Goal: Use online tool/utility: Utilize a website feature to perform a specific function

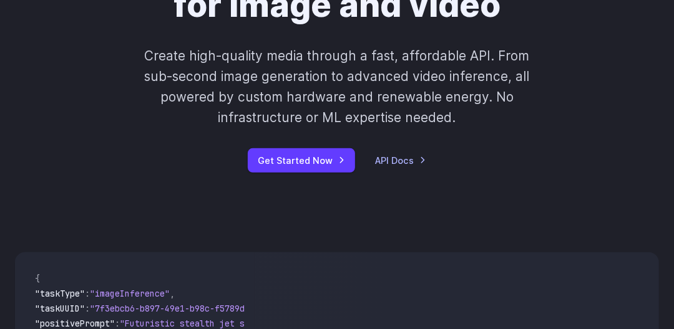
scroll to position [240, 0]
click at [305, 163] on link "Get Started Now" at bounding box center [301, 160] width 107 height 24
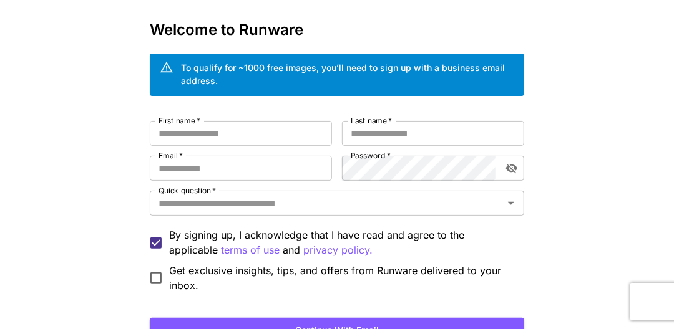
scroll to position [51, 0]
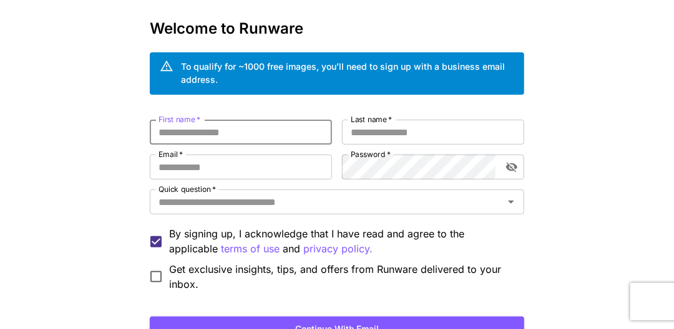
click at [218, 135] on input "First name   *" at bounding box center [241, 132] width 182 height 25
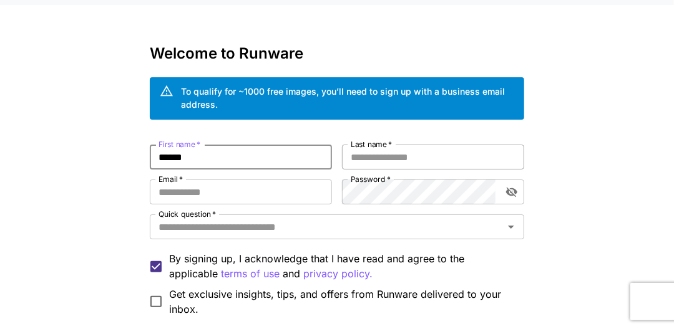
type input "******"
click at [420, 145] on input "Last name   *" at bounding box center [433, 157] width 182 height 25
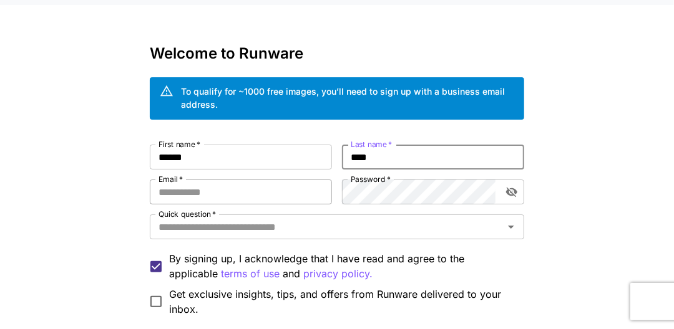
type input "****"
click at [208, 180] on input "Email   *" at bounding box center [241, 192] width 182 height 25
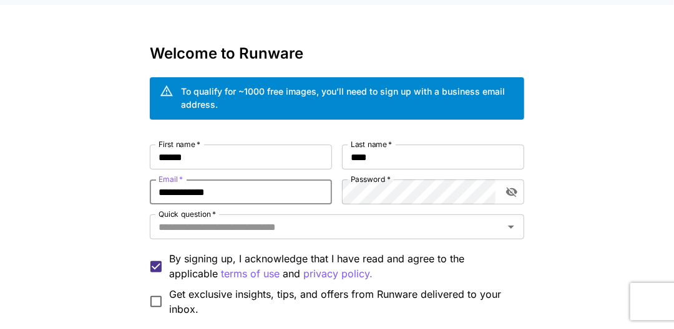
type input "**********"
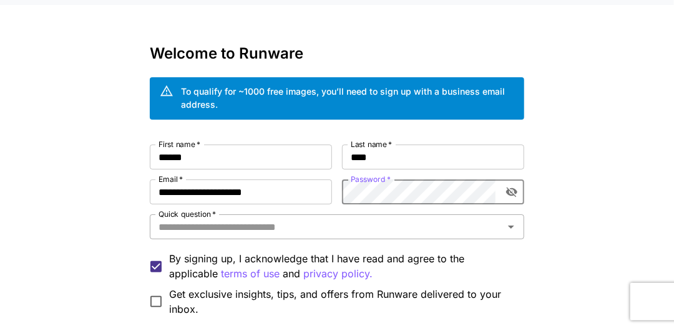
click at [266, 218] on input "Quick question   *" at bounding box center [326, 226] width 346 height 17
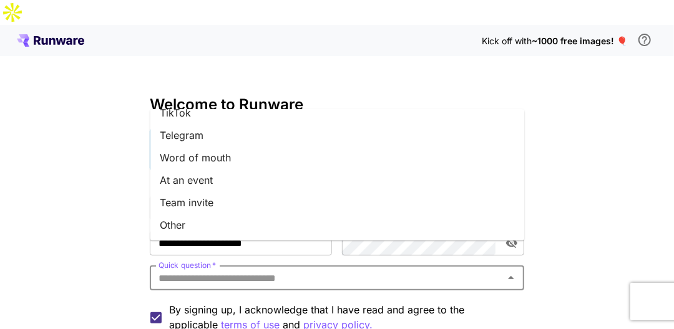
scroll to position [0, 0]
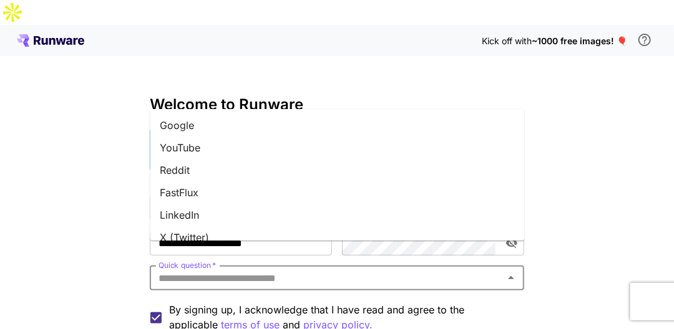
click at [194, 127] on li "Google" at bounding box center [337, 125] width 374 height 22
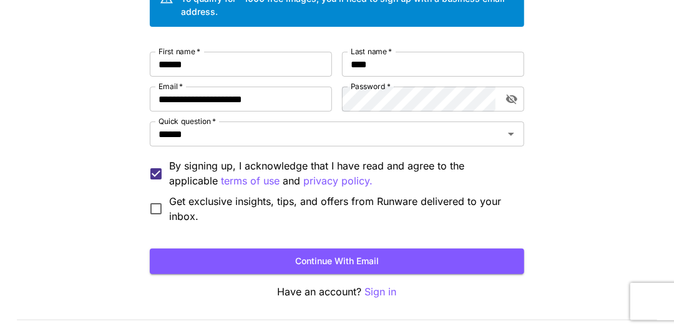
scroll to position [148, 0]
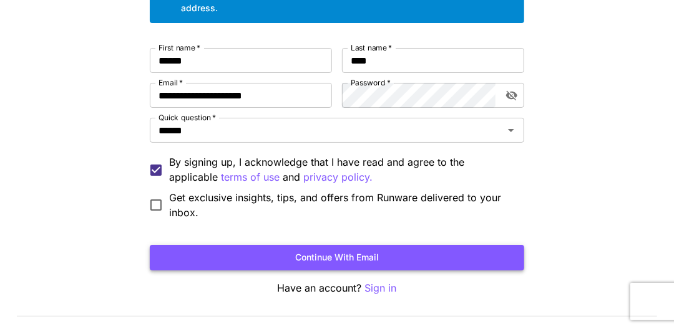
click at [346, 245] on button "Continue with email" at bounding box center [337, 258] width 374 height 26
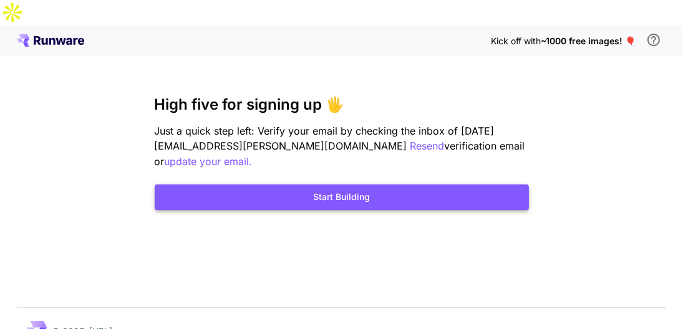
click at [336, 185] on button "Start Building" at bounding box center [342, 198] width 374 height 26
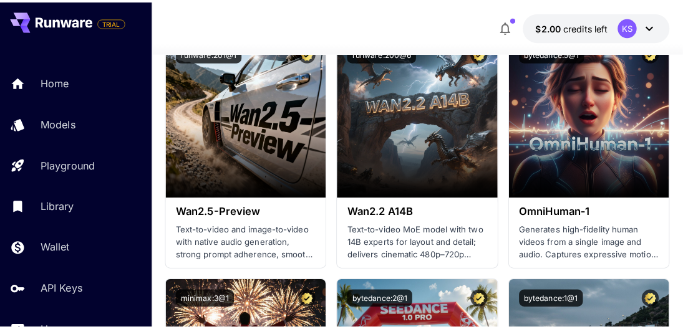
scroll to position [435, 0]
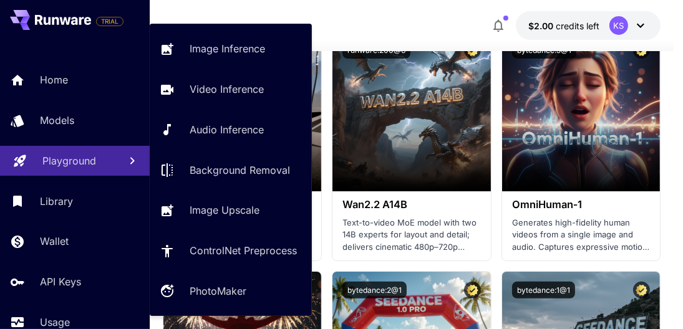
click at [87, 163] on p "Playground" at bounding box center [69, 160] width 54 height 15
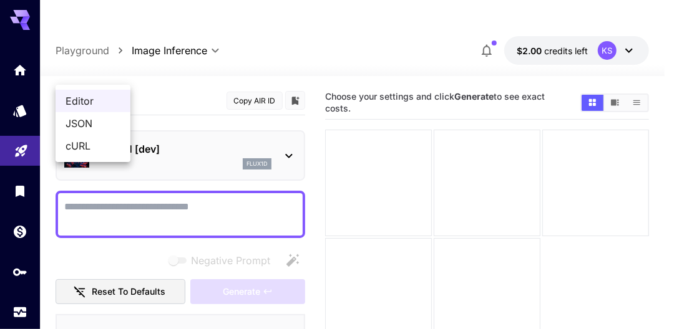
click at [90, 69] on body "**********" at bounding box center [337, 226] width 674 height 453
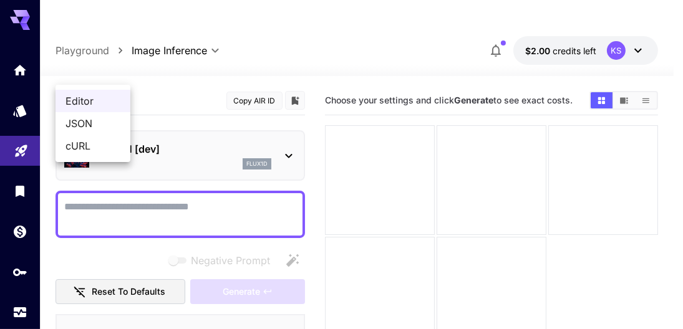
click at [212, 79] on div at bounding box center [341, 164] width 683 height 329
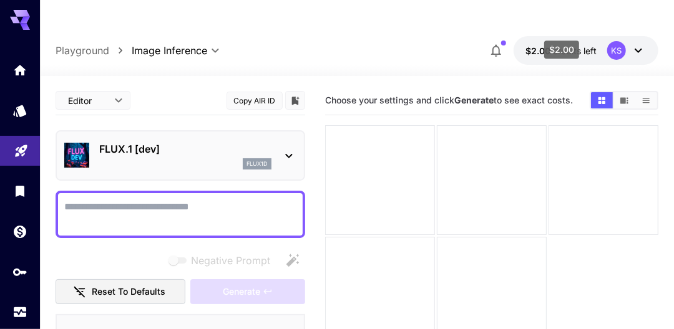
click at [569, 46] on span "credits left" at bounding box center [575, 51] width 44 height 11
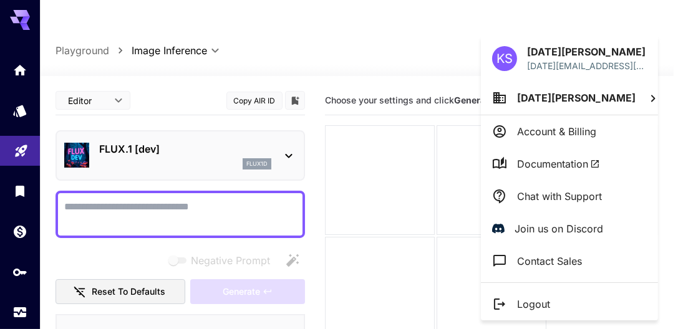
click at [569, 28] on div at bounding box center [341, 164] width 683 height 329
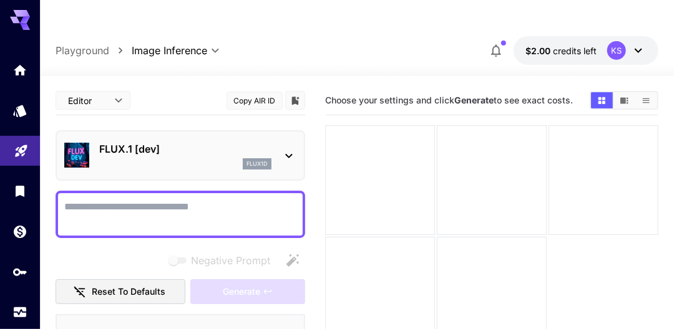
click at [153, 142] on p "FLUX.1 [dev]" at bounding box center [185, 149] width 172 height 15
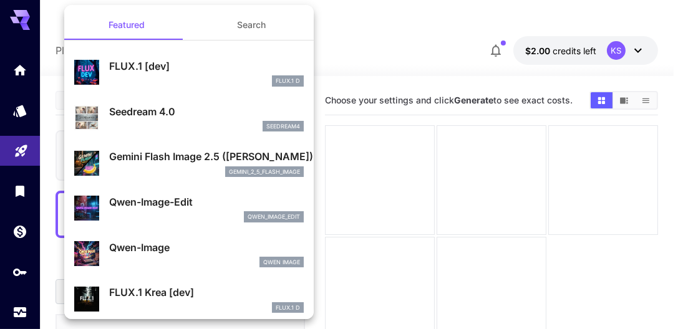
click at [193, 161] on p "Gemini Flash Image 2.5 ([PERSON_NAME])" at bounding box center [206, 156] width 195 height 15
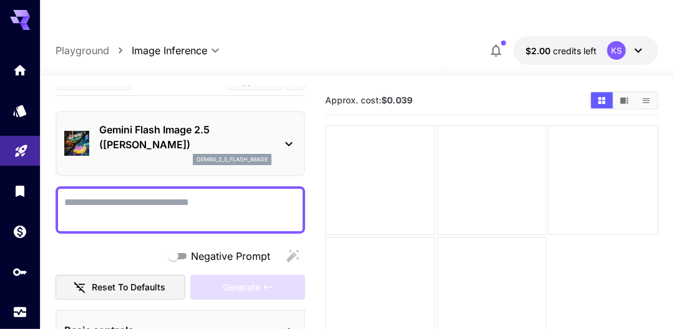
scroll to position [19, 0]
click at [237, 156] on p "gemini_2_5_flash_image" at bounding box center [231, 160] width 71 height 9
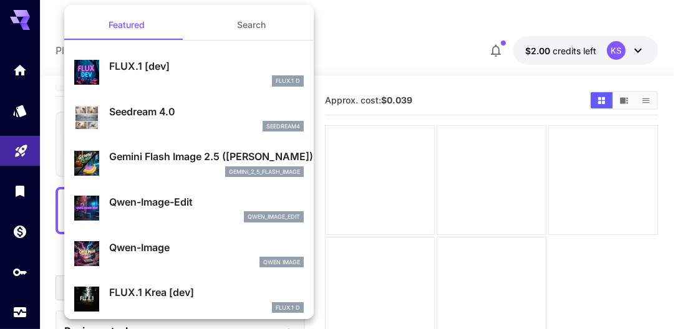
click at [196, 69] on p "FLUX.1 [dev]" at bounding box center [206, 66] width 195 height 15
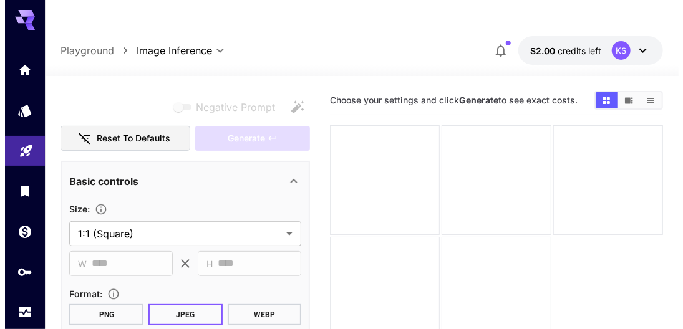
scroll to position [36, 0]
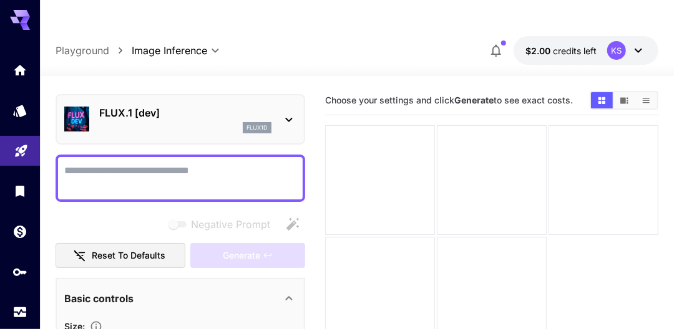
click at [198, 122] on div "flux1d" at bounding box center [185, 127] width 172 height 11
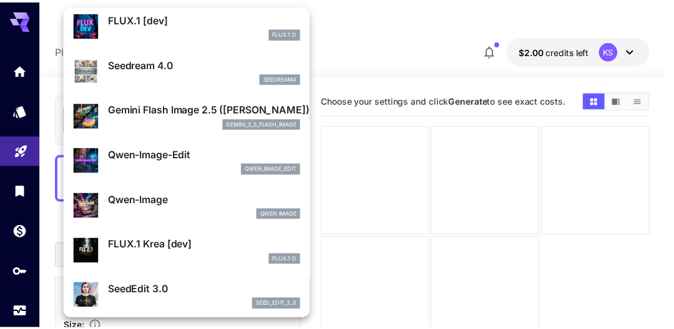
scroll to position [0, 0]
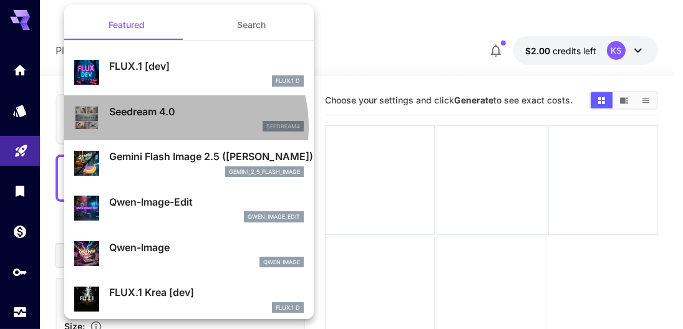
click at [164, 127] on div "seedream4" at bounding box center [206, 126] width 195 height 11
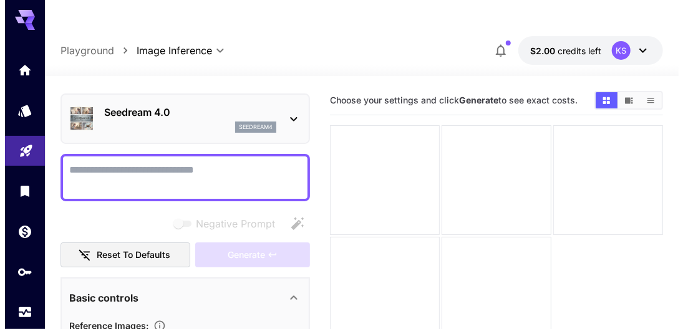
scroll to position [37, 0]
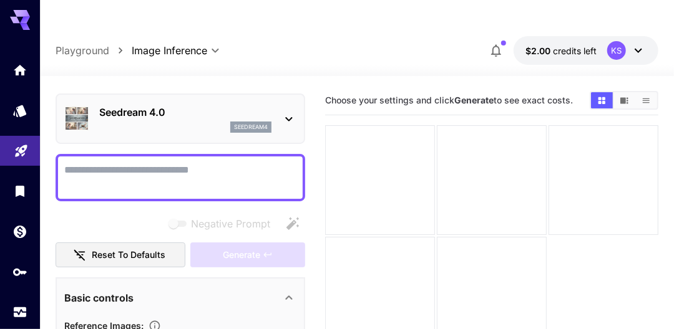
click at [179, 122] on div "seedream4" at bounding box center [185, 127] width 172 height 11
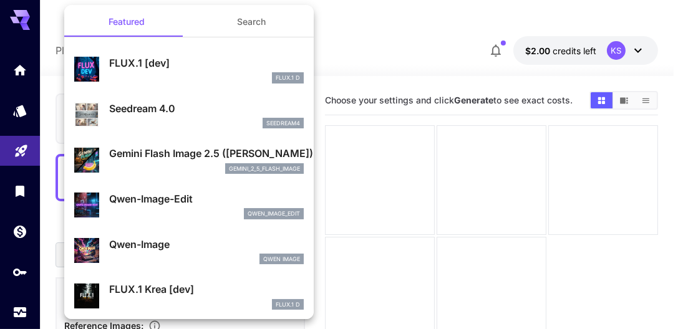
scroll to position [1, 0]
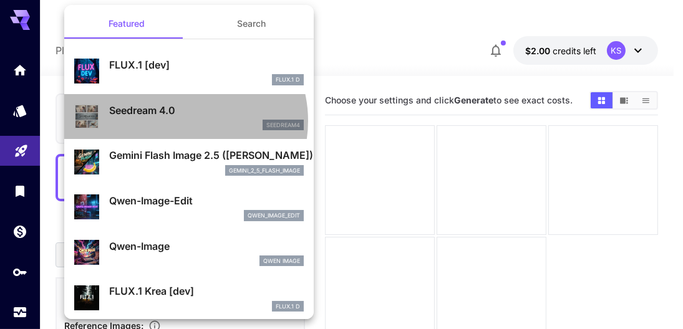
click at [181, 120] on div "seedream4" at bounding box center [206, 125] width 195 height 11
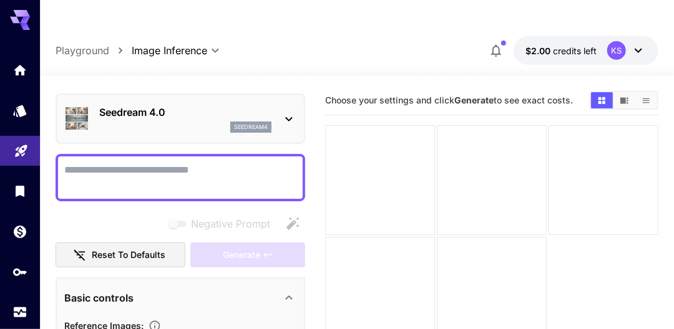
click at [176, 105] on p "Seedream 4.0" at bounding box center [185, 112] width 172 height 15
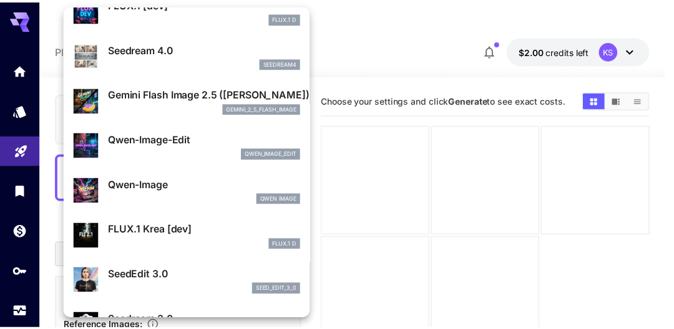
scroll to position [72, 0]
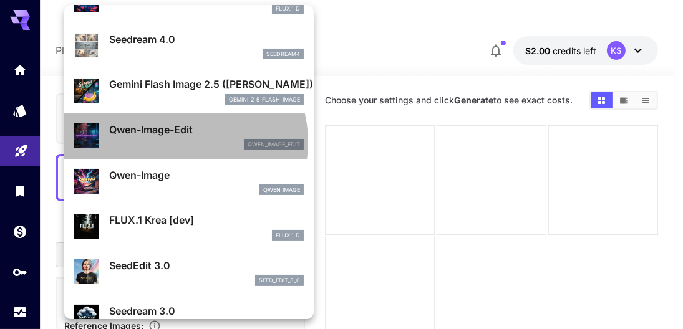
click at [179, 142] on div "qwen_image_edit" at bounding box center [206, 144] width 195 height 11
type input "**********"
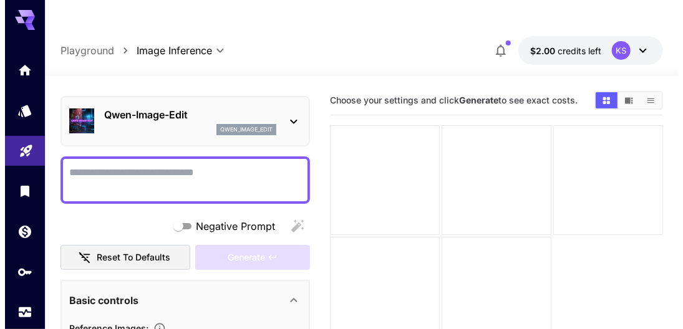
scroll to position [32, 0]
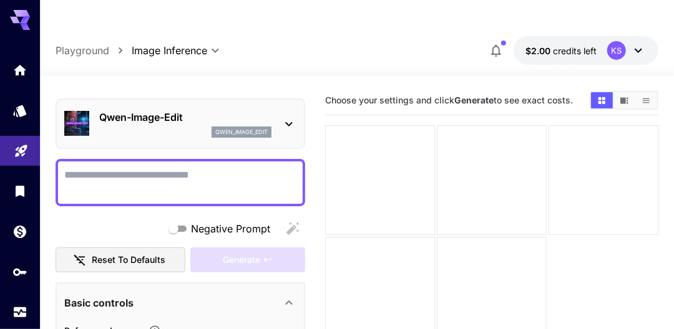
click at [172, 127] on div "qwen_image_edit" at bounding box center [185, 132] width 172 height 11
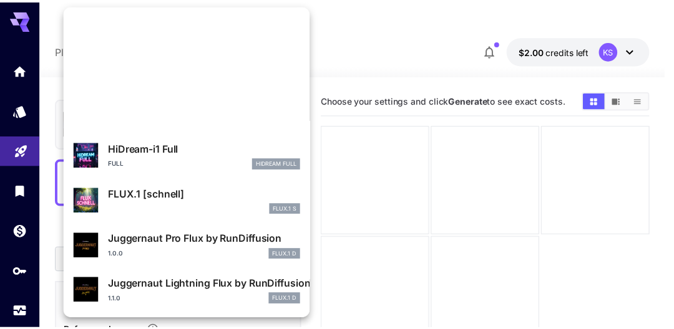
scroll to position [1008, 0]
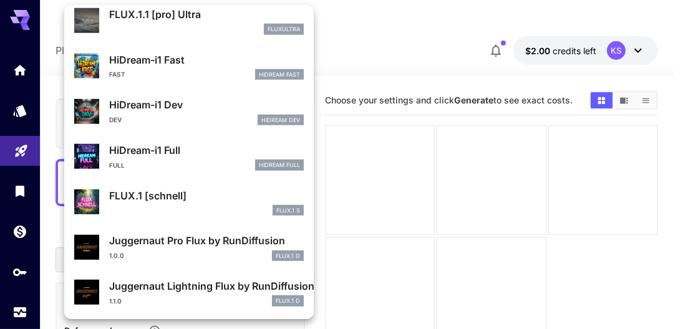
click at [166, 240] on p "Juggernaut Pro Flux by RunDiffusion" at bounding box center [206, 240] width 195 height 15
type input "**"
type input "*"
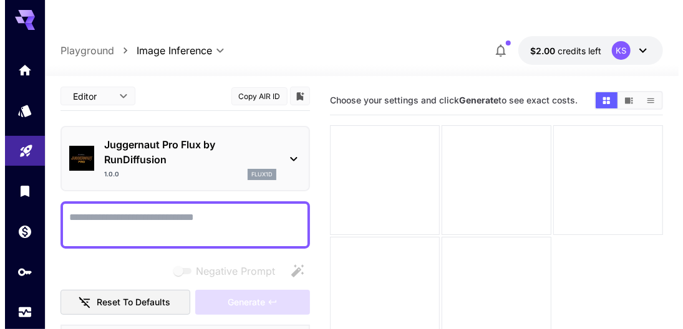
scroll to position [4, 0]
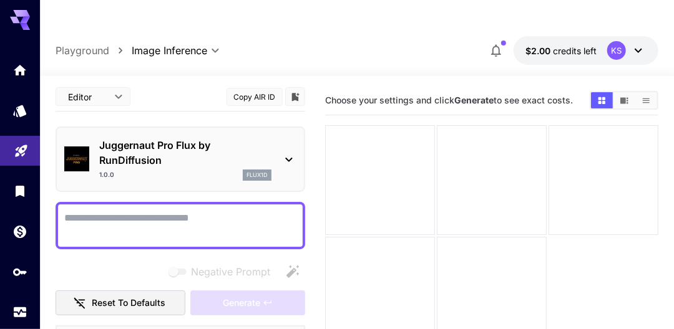
click at [196, 138] on p "Juggernaut Pro Flux by RunDiffusion" at bounding box center [185, 153] width 172 height 30
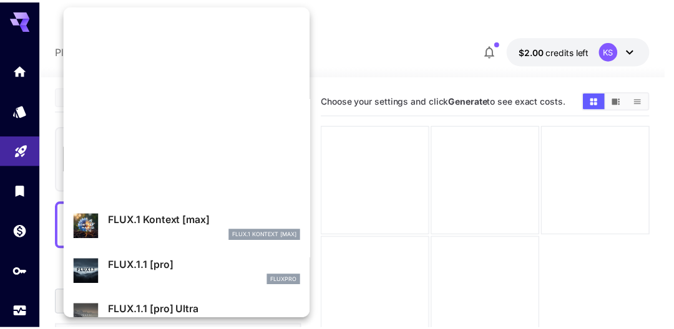
scroll to position [1008, 0]
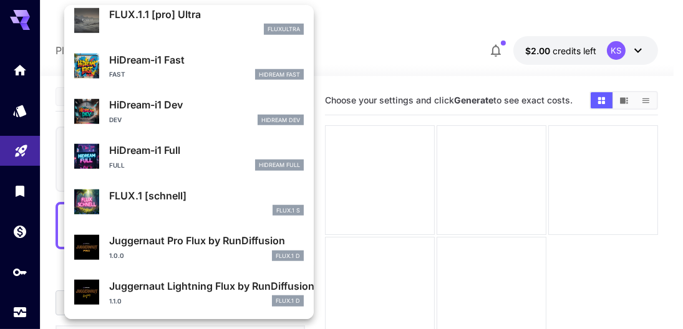
click at [206, 284] on p "Juggernaut Lightning Flux by RunDiffusion" at bounding box center [206, 286] width 195 height 15
type input "*"
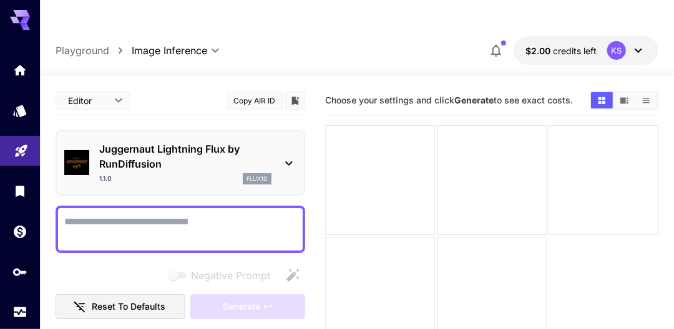
click at [168, 142] on p "Juggernaut Lightning Flux by RunDiffusion" at bounding box center [185, 157] width 172 height 30
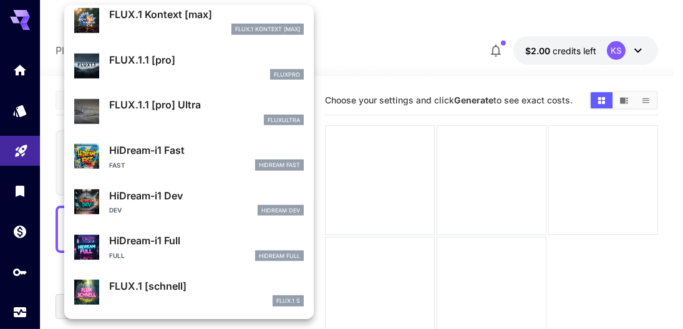
scroll to position [1008, 0]
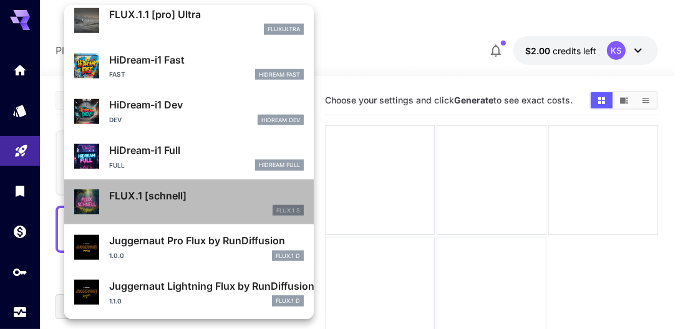
click at [195, 183] on div "FLUX.1 [schnell] FLUX.1 S" at bounding box center [189, 202] width 230 height 38
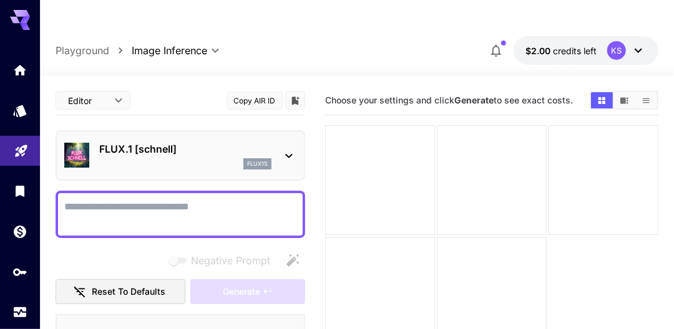
click at [154, 142] on p "FLUX.1 [schnell]" at bounding box center [185, 149] width 172 height 15
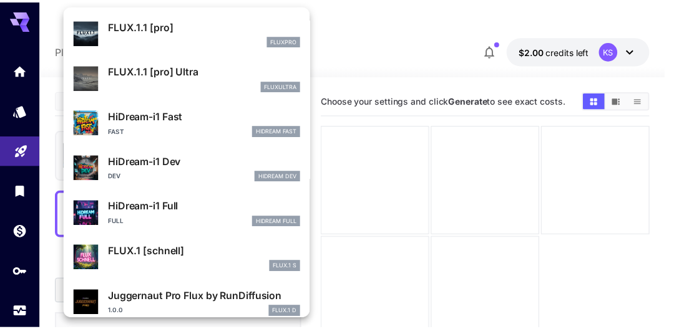
scroll to position [1008, 0]
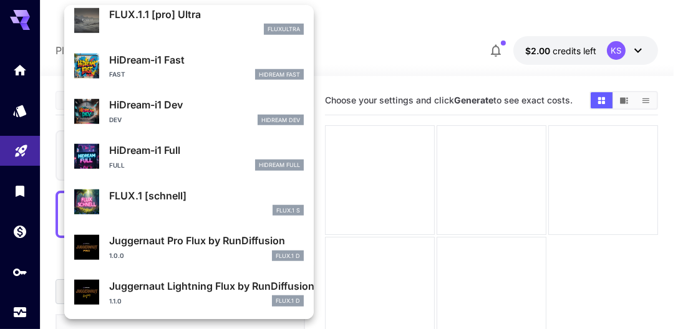
click at [186, 181] on li "FLUX.1 [schnell] FLUX.1 S" at bounding box center [188, 203] width 249 height 46
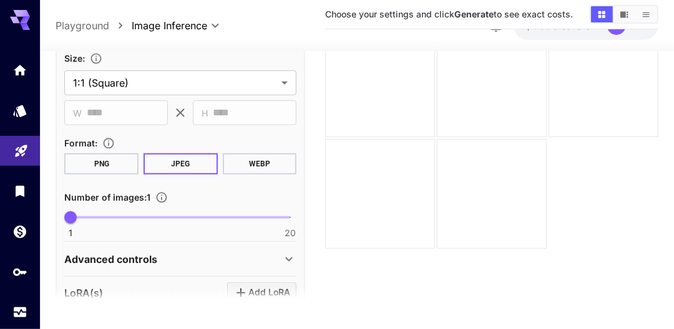
scroll to position [265, 0]
